Goal: Task Accomplishment & Management: Use online tool/utility

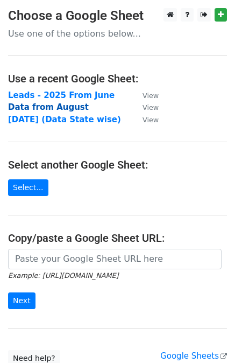
click at [65, 110] on strong "Data from August" at bounding box center [48, 107] width 81 height 10
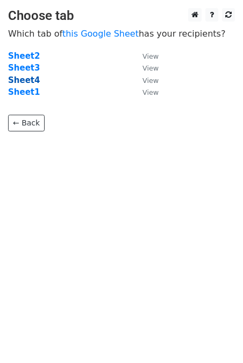
click at [21, 80] on strong "Sheet4" at bounding box center [24, 80] width 32 height 10
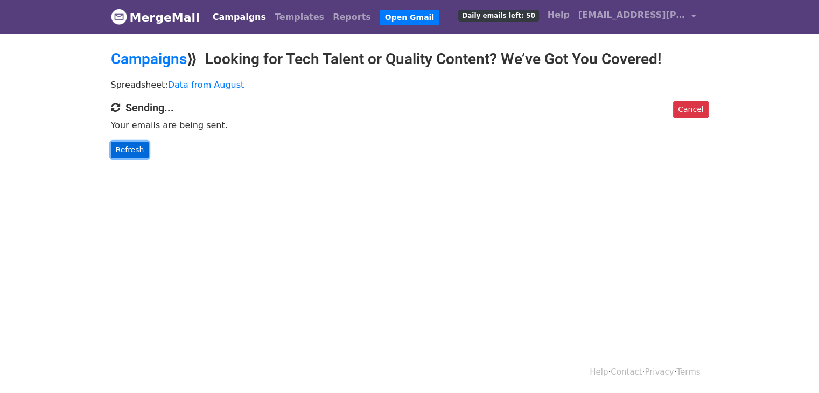
click at [130, 145] on link "Refresh" at bounding box center [130, 150] width 38 height 17
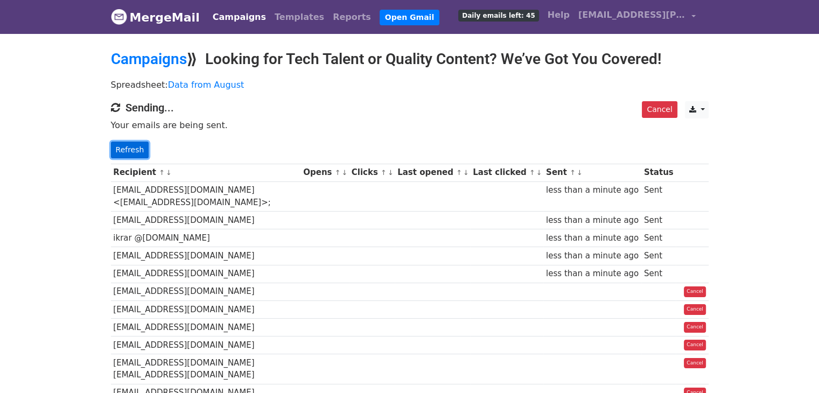
click at [127, 156] on link "Refresh" at bounding box center [130, 150] width 38 height 17
